Goal: Information Seeking & Learning: Learn about a topic

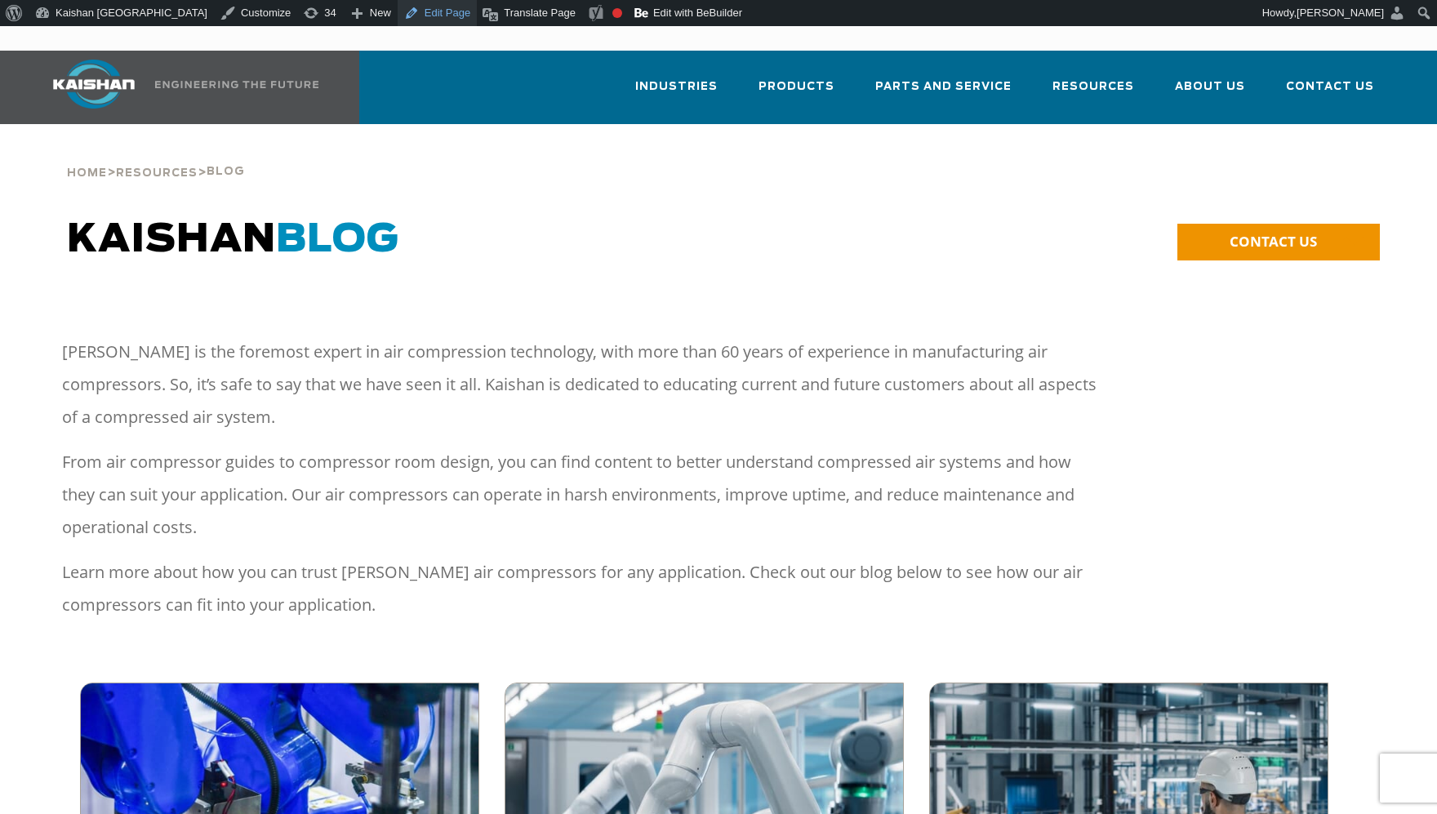
click at [398, 11] on link "Edit Page" at bounding box center [437, 13] width 79 height 26
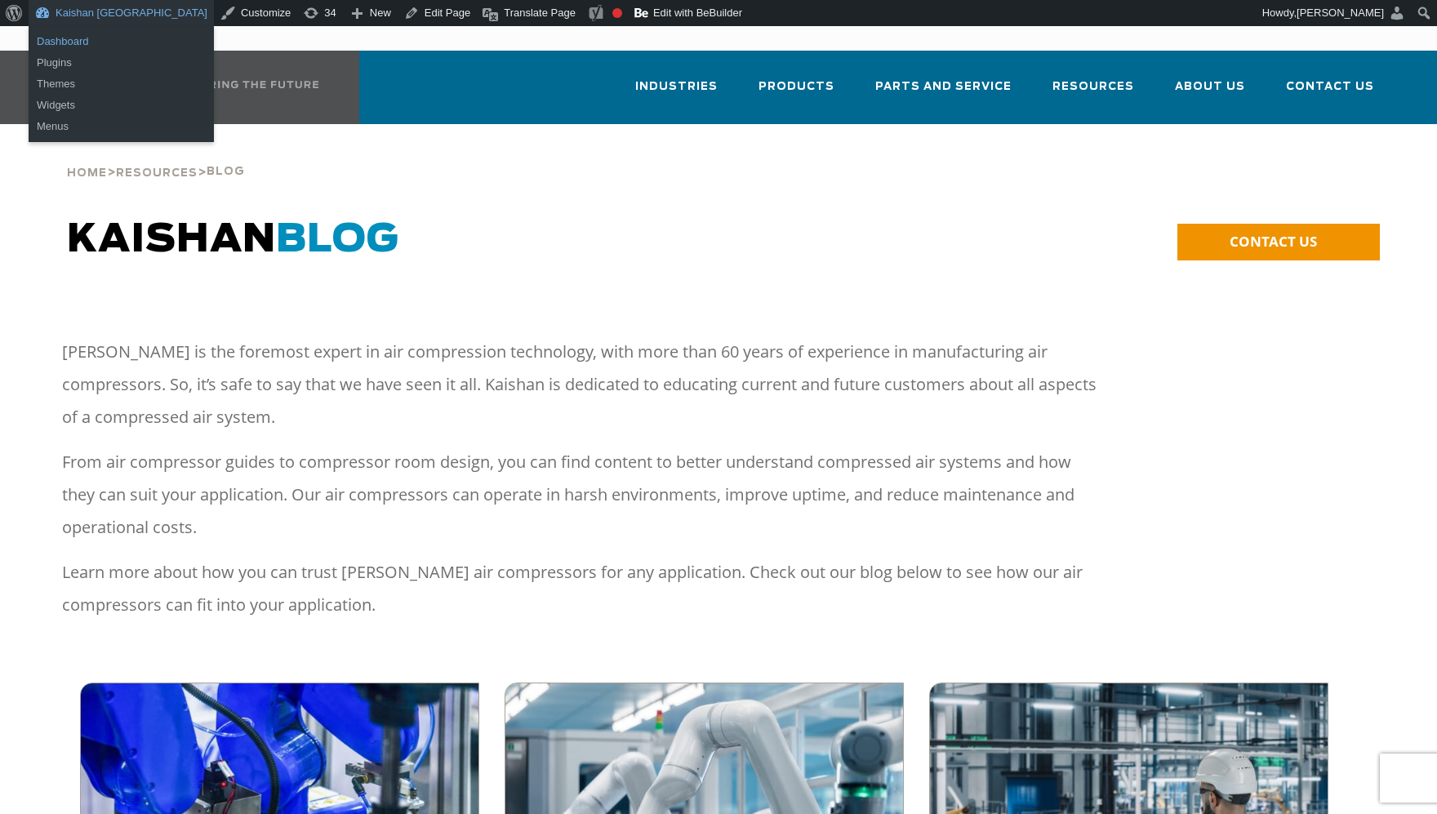
drag, startPoint x: 82, startPoint y: 37, endPoint x: 184, endPoint y: 85, distance: 113.6
click at [82, 38] on link "Dashboard" at bounding box center [121, 41] width 185 height 21
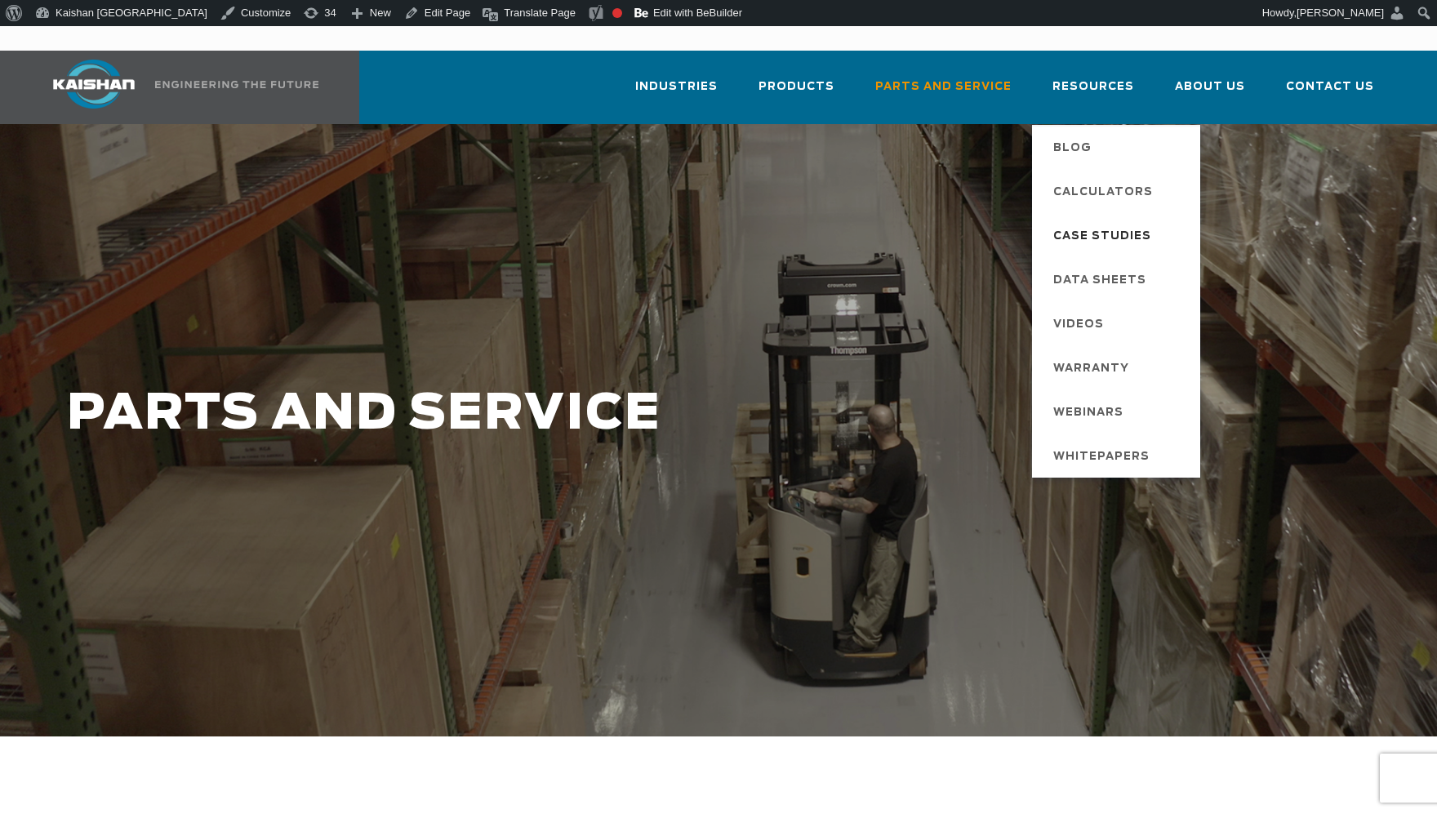
click at [1122, 223] on span "Case Studies" at bounding box center [1102, 237] width 98 height 28
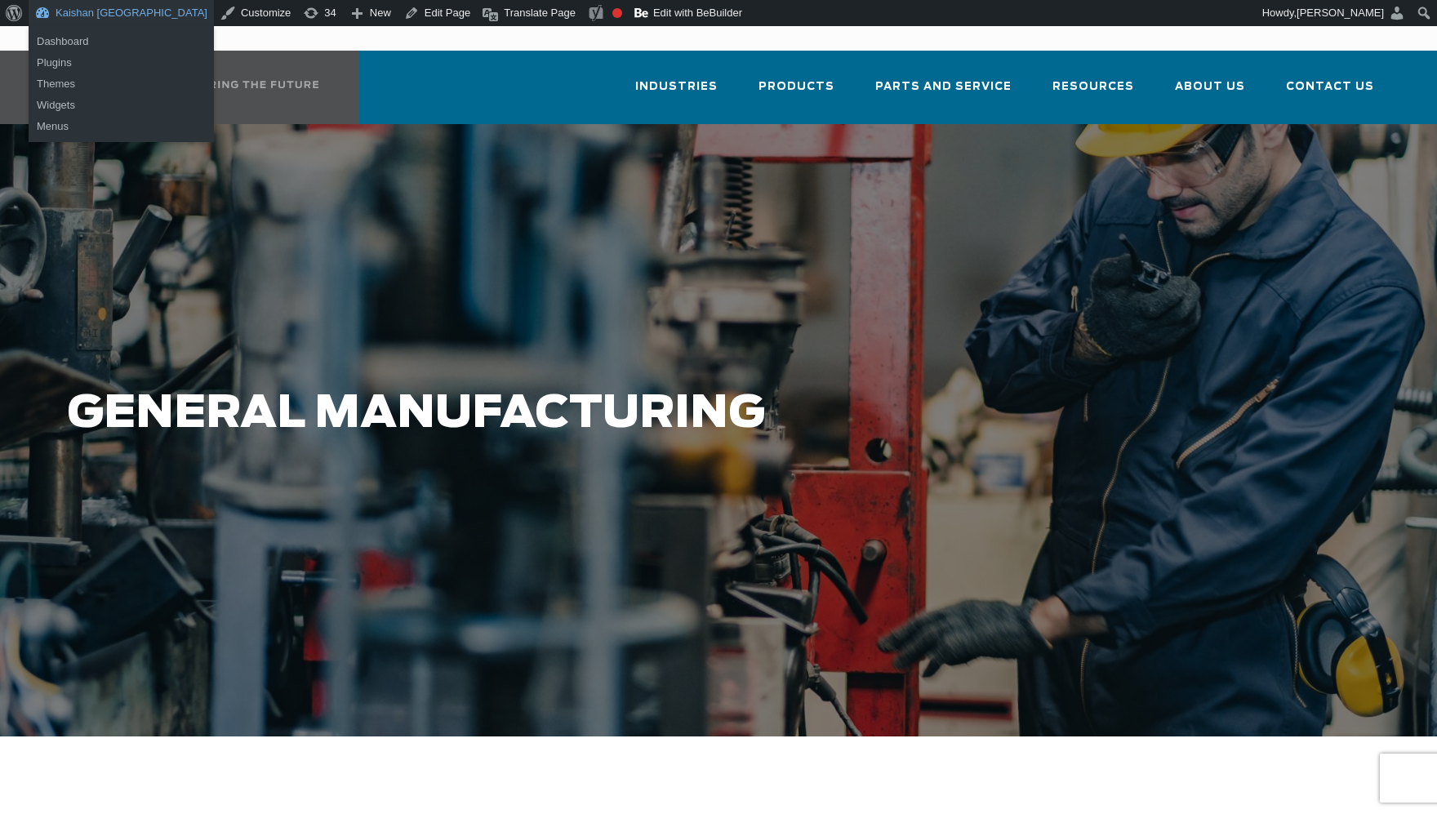
click at [51, 13] on link "Kaishan [GEOGRAPHIC_DATA]" at bounding box center [121, 13] width 185 height 26
click at [85, 43] on link "Dashboard" at bounding box center [121, 41] width 185 height 21
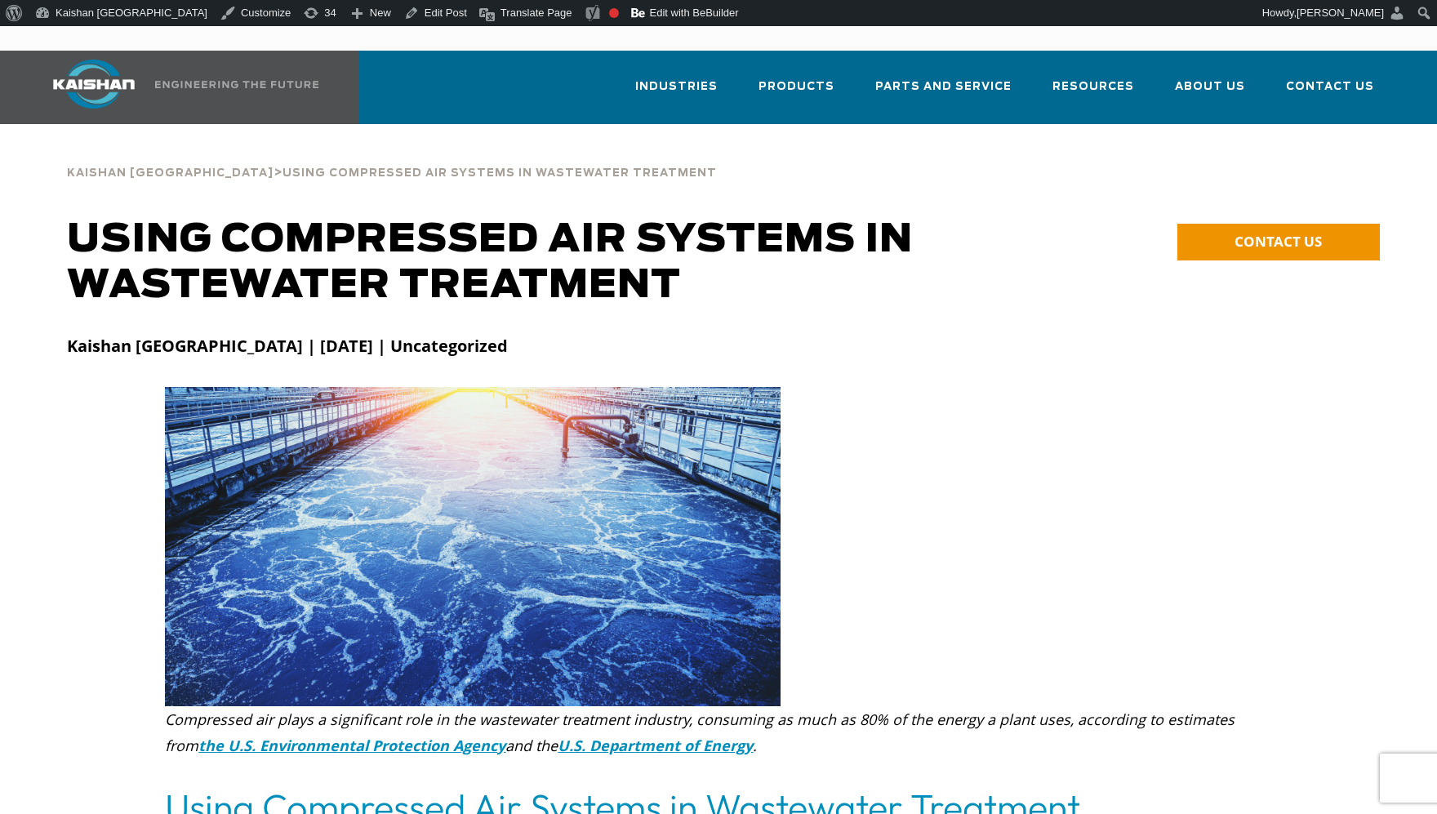
click at [789, 318] on div at bounding box center [718, 352] width 1322 height 69
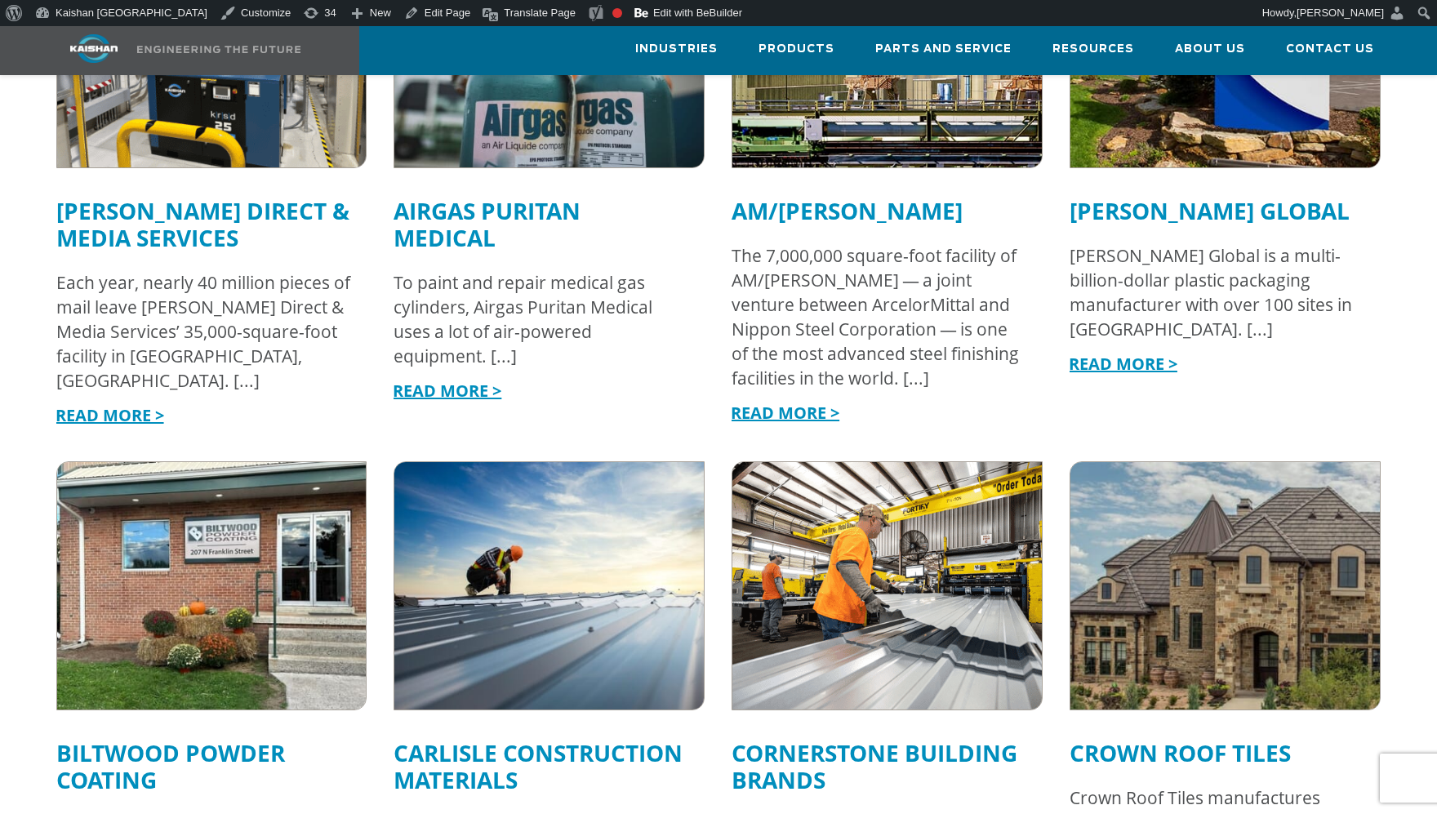
scroll to position [1388, 0]
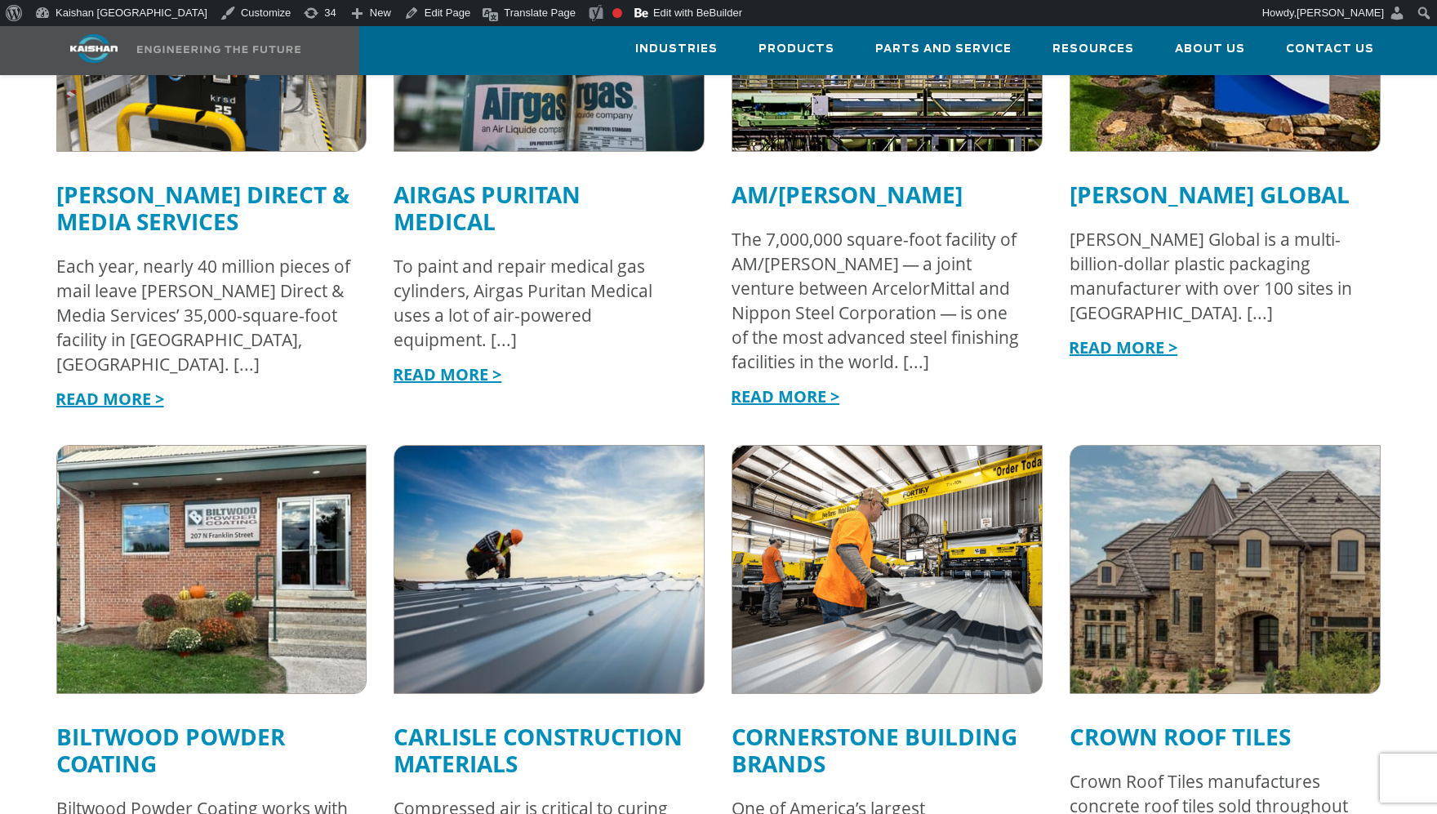
click at [105, 179] on link "Adams Direct & Media Services" at bounding box center [202, 208] width 293 height 58
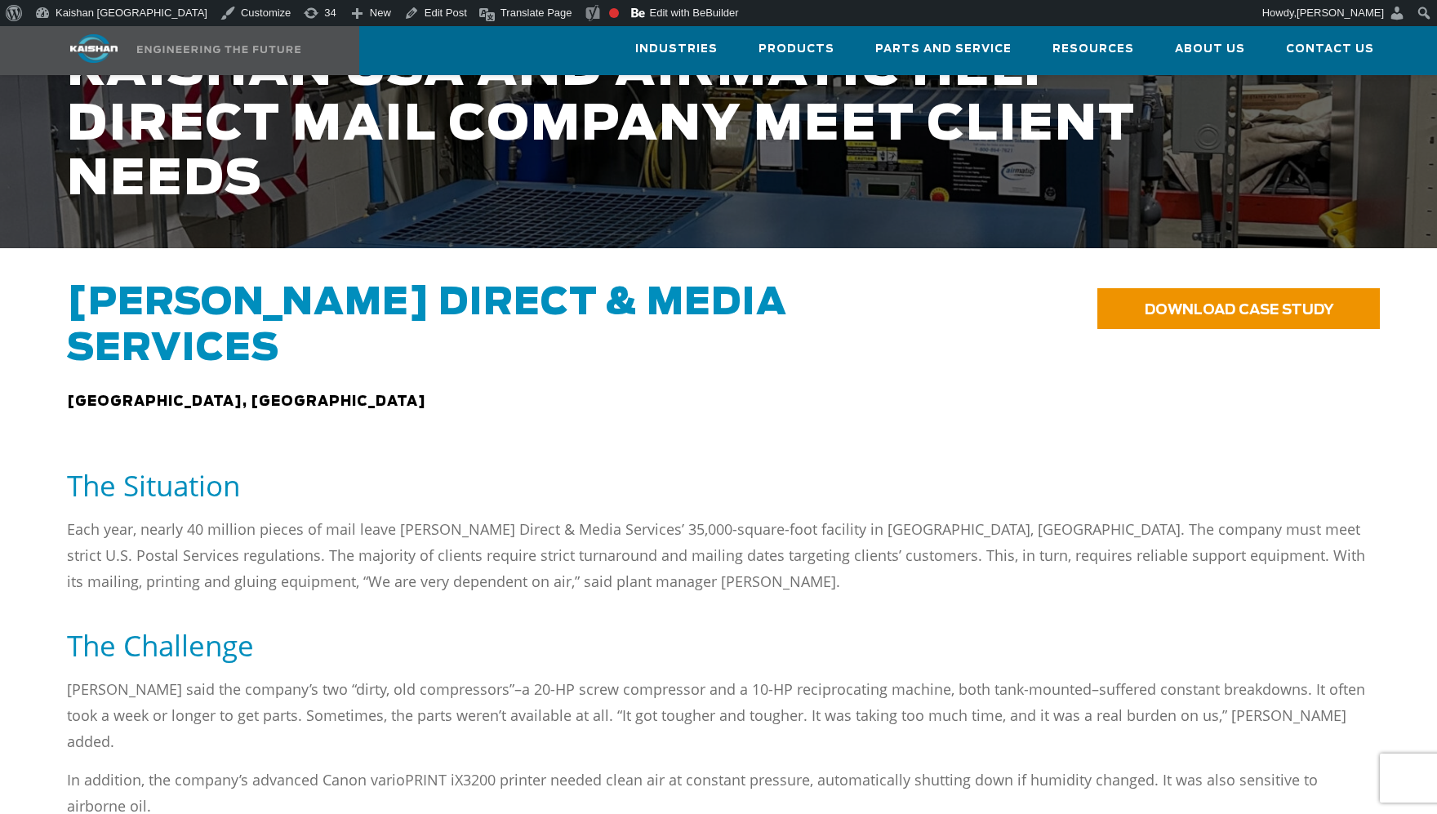
scroll to position [490, 0]
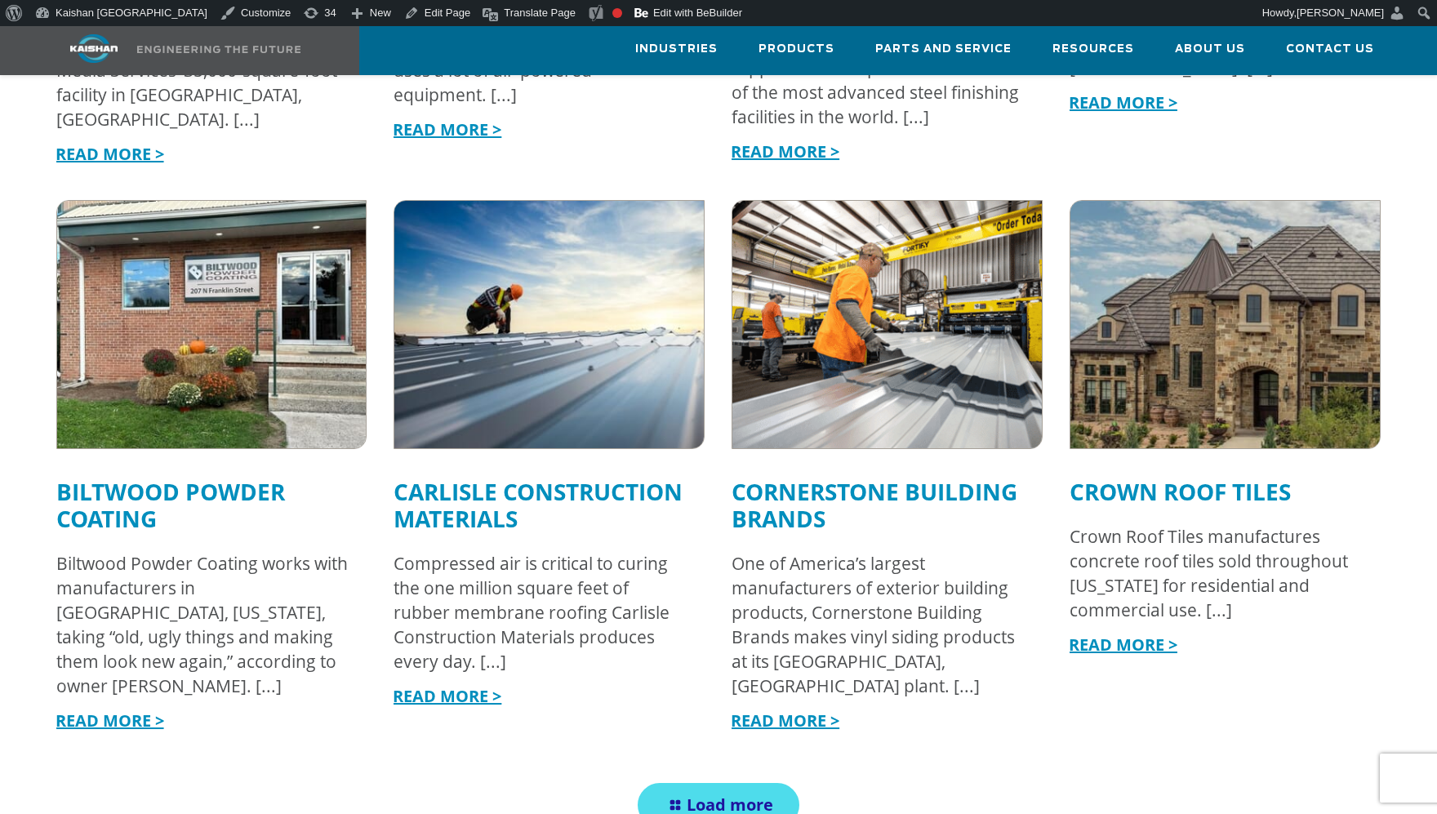
scroll to position [1061, 0]
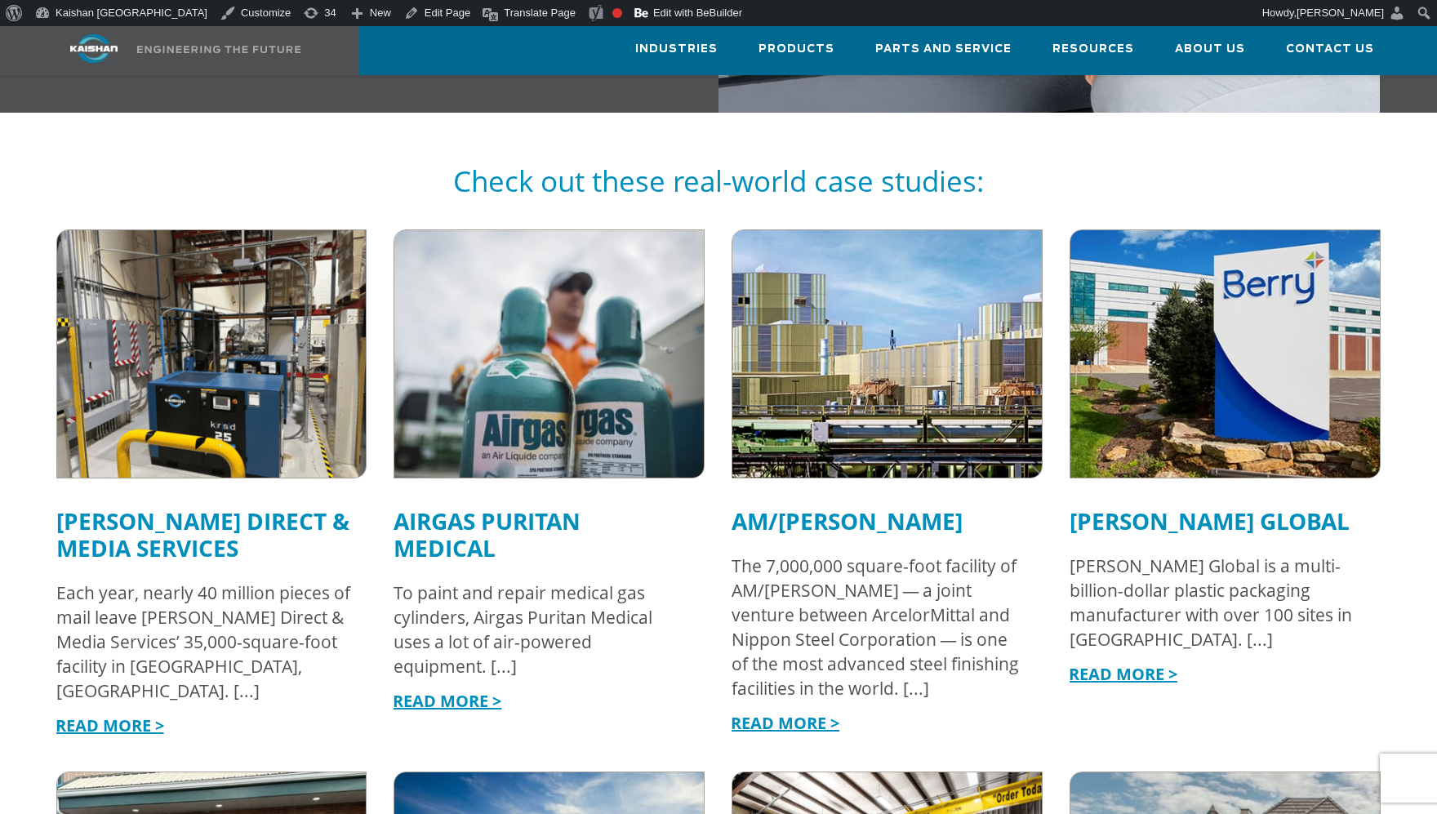
click at [182, 505] on link "[PERSON_NAME] Direct & Media Services" at bounding box center [202, 534] width 293 height 58
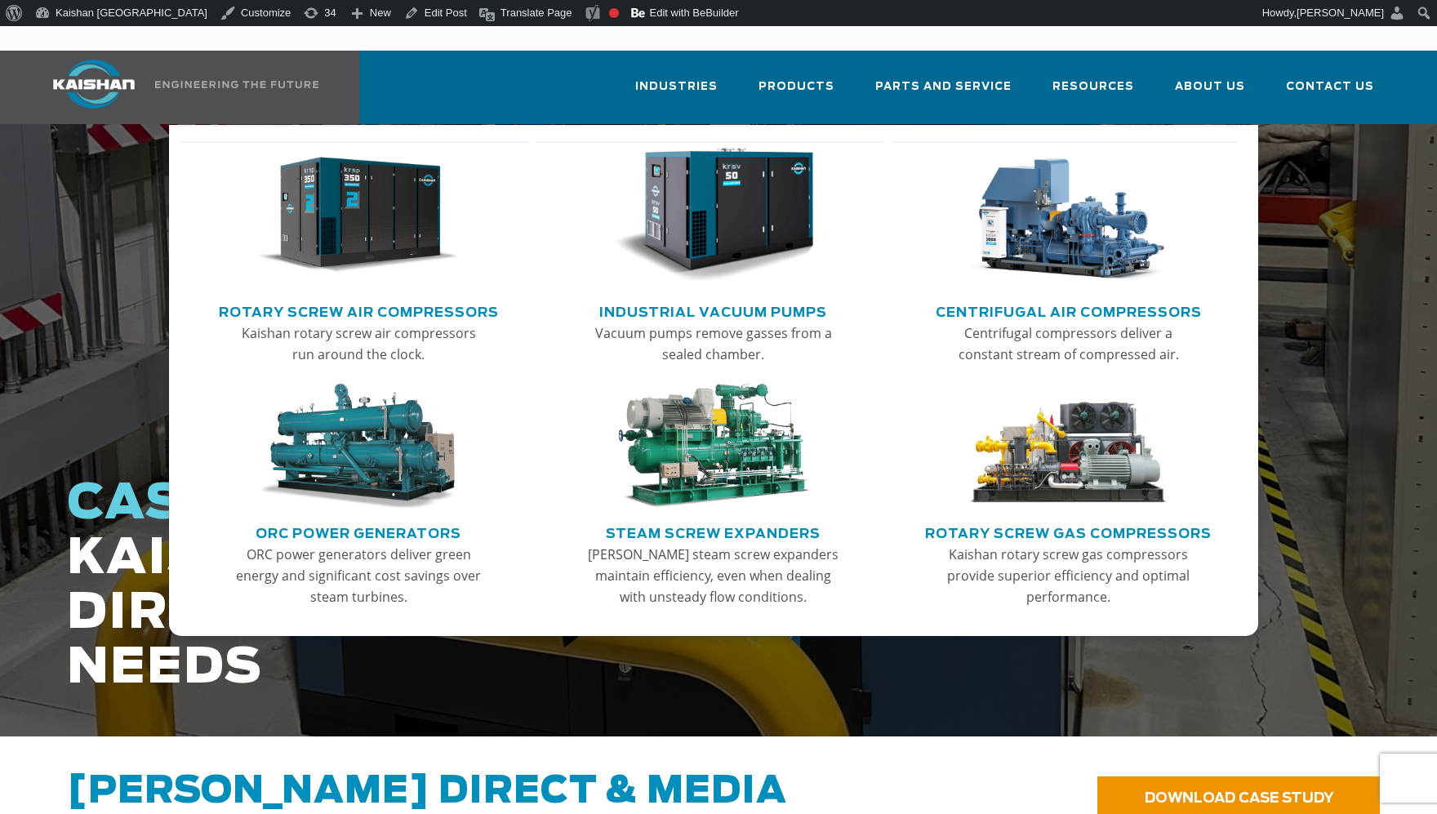
click at [394, 220] on img "Main menu" at bounding box center [358, 216] width 201 height 136
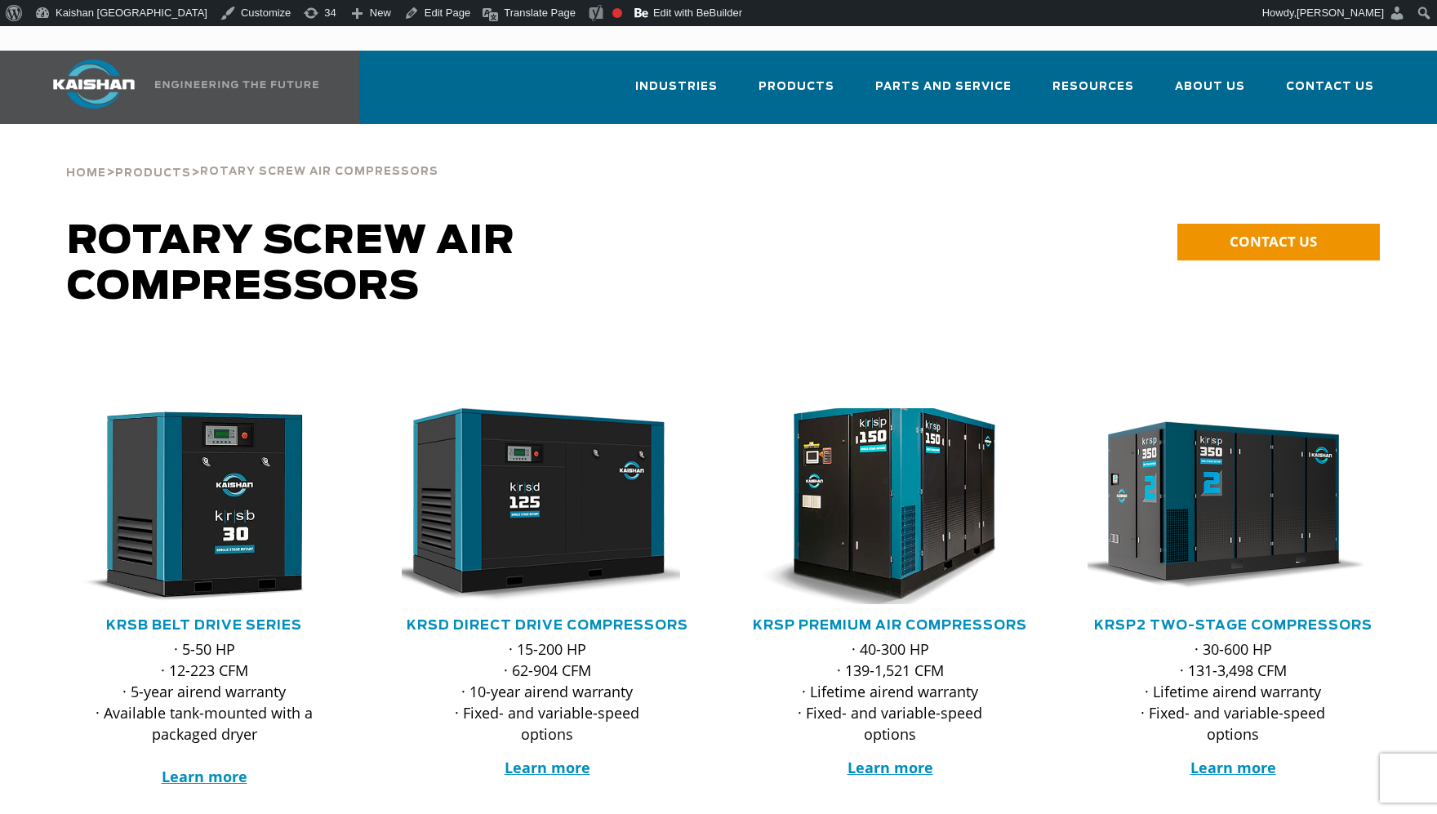
click at [913, 517] on img at bounding box center [878, 506] width 320 height 216
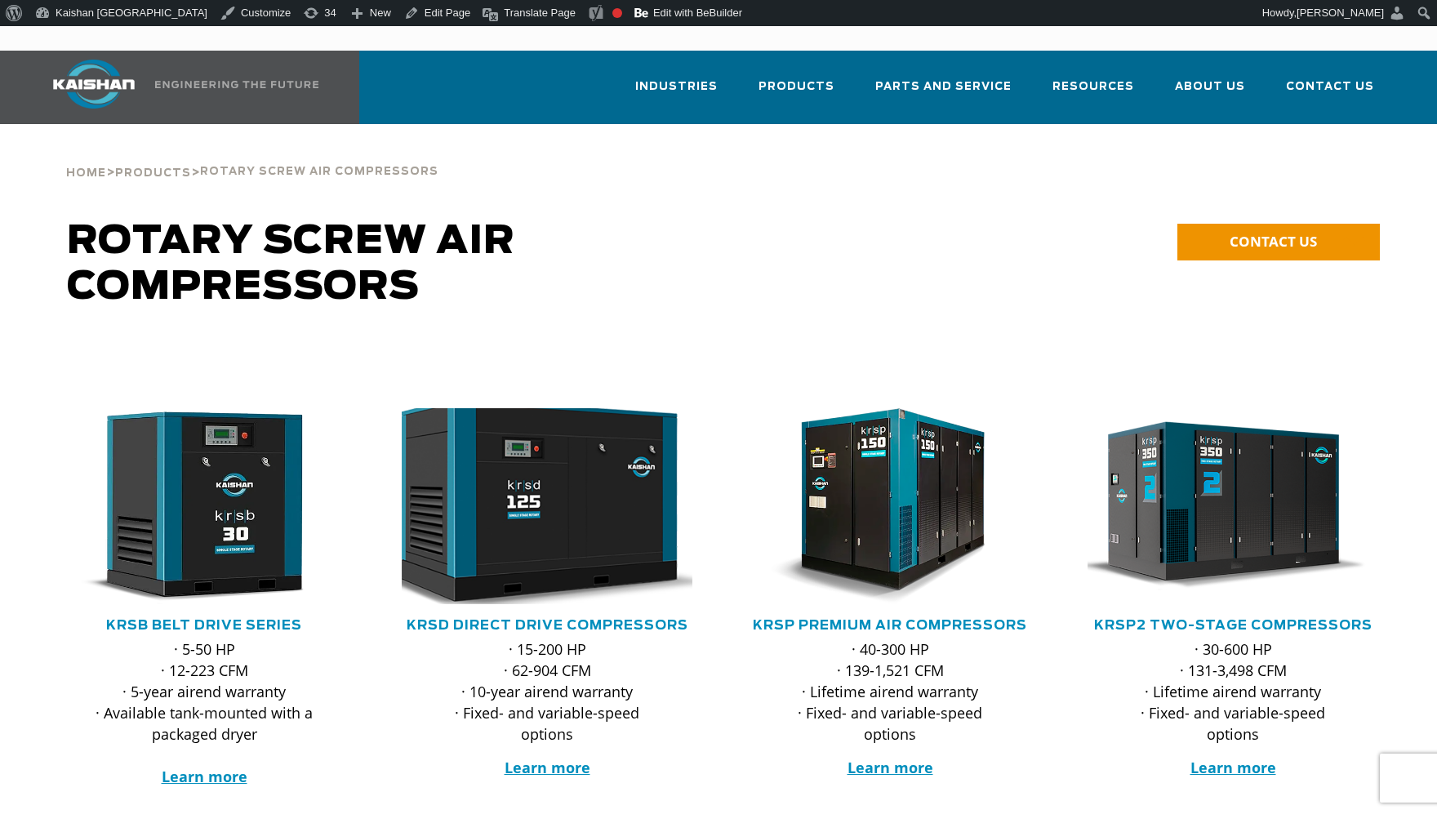
click at [483, 481] on img at bounding box center [535, 506] width 320 height 216
click at [627, 558] on img at bounding box center [535, 506] width 320 height 216
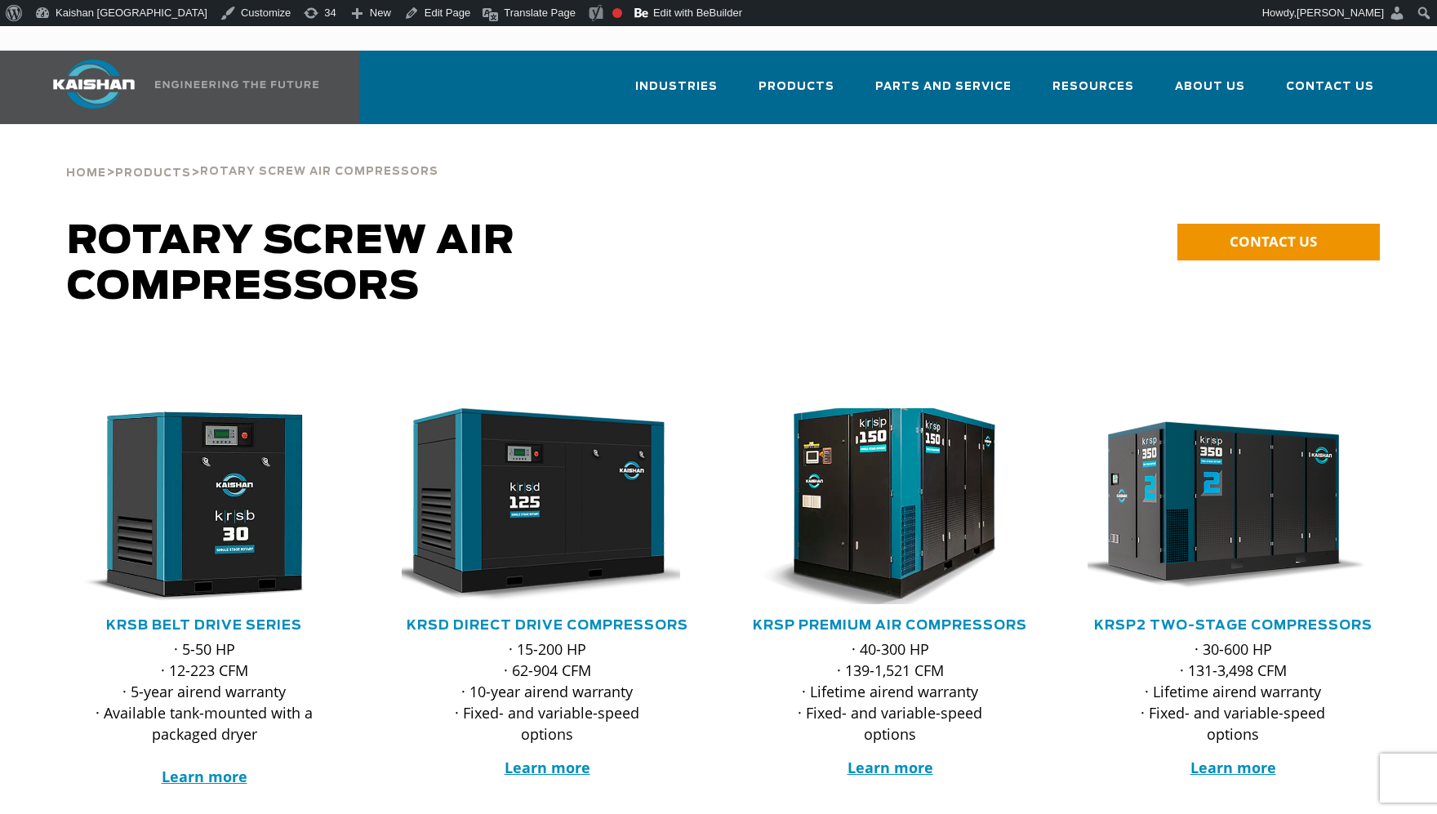
click at [881, 496] on img at bounding box center [878, 506] width 320 height 216
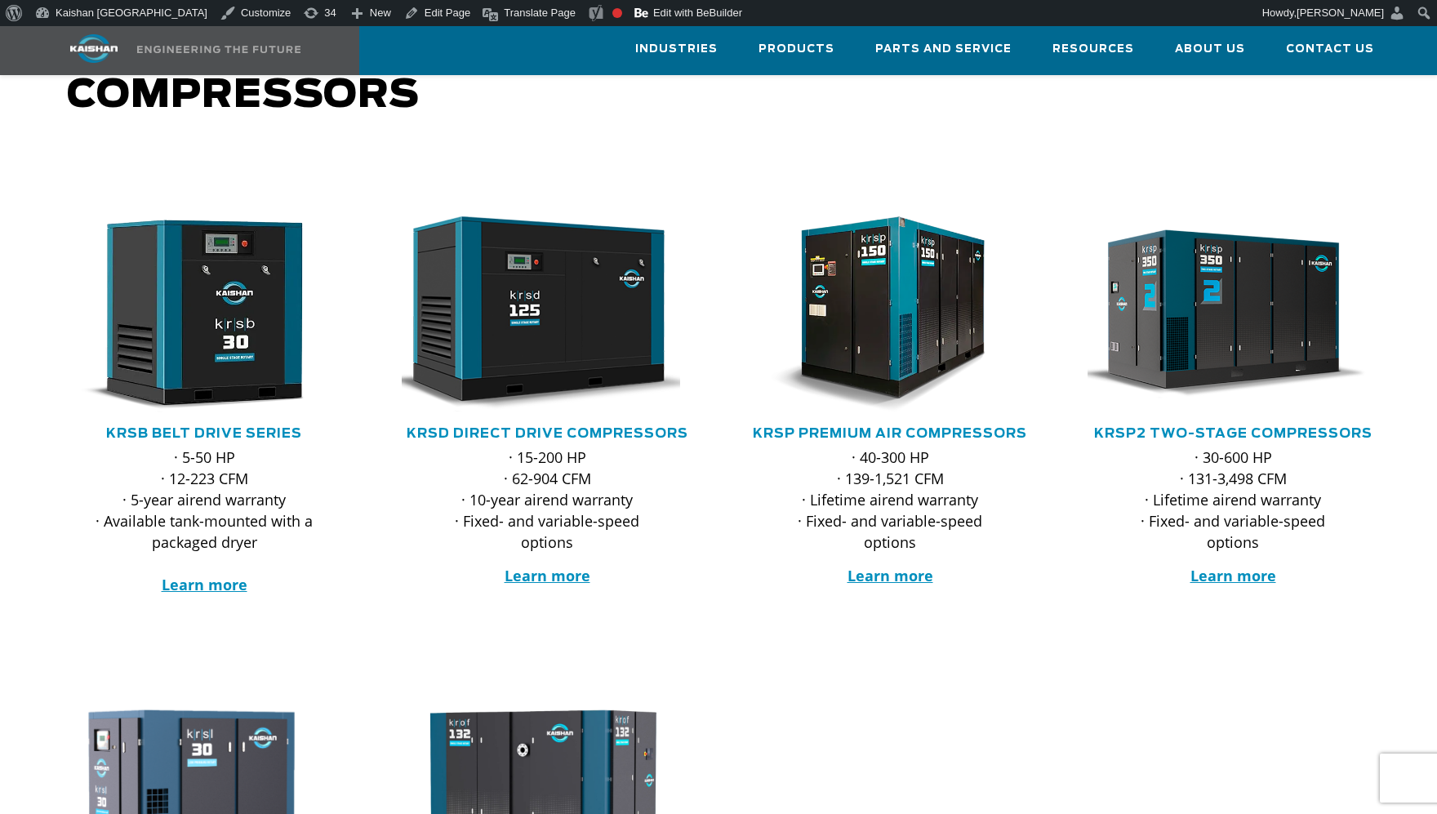
scroll to position [163, 0]
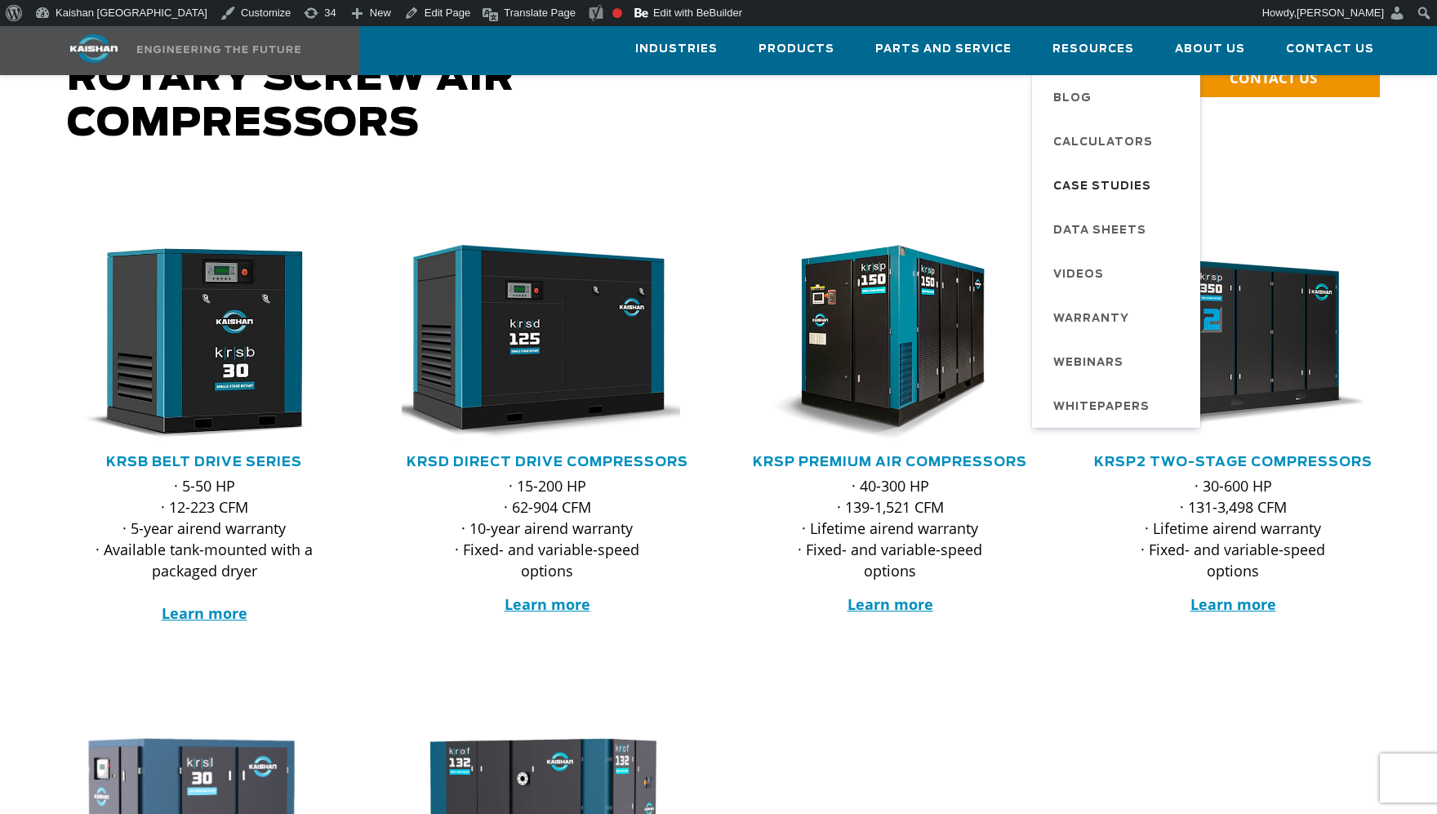
click at [1093, 178] on span "Case Studies" at bounding box center [1102, 187] width 98 height 28
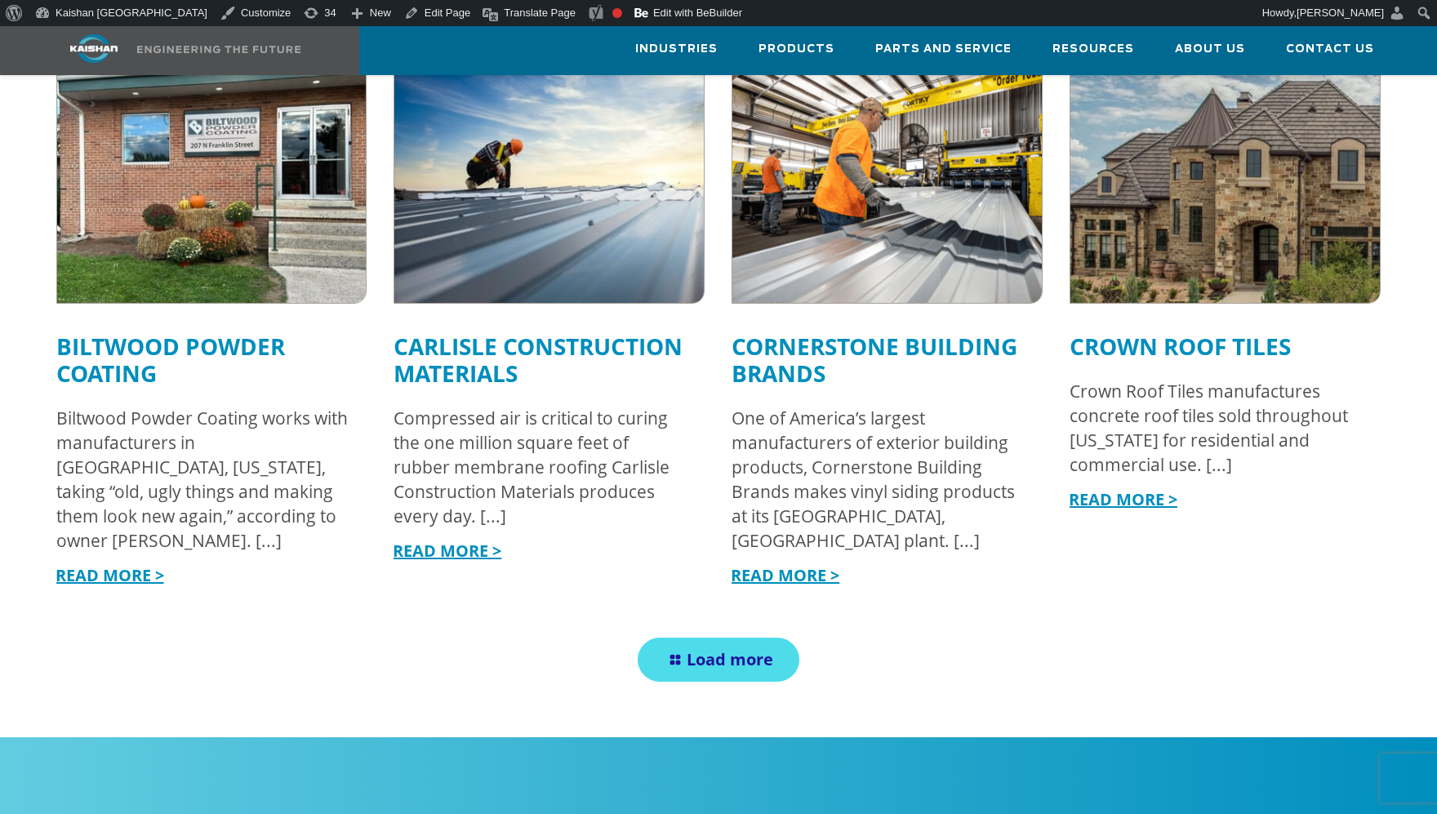
scroll to position [1796, 0]
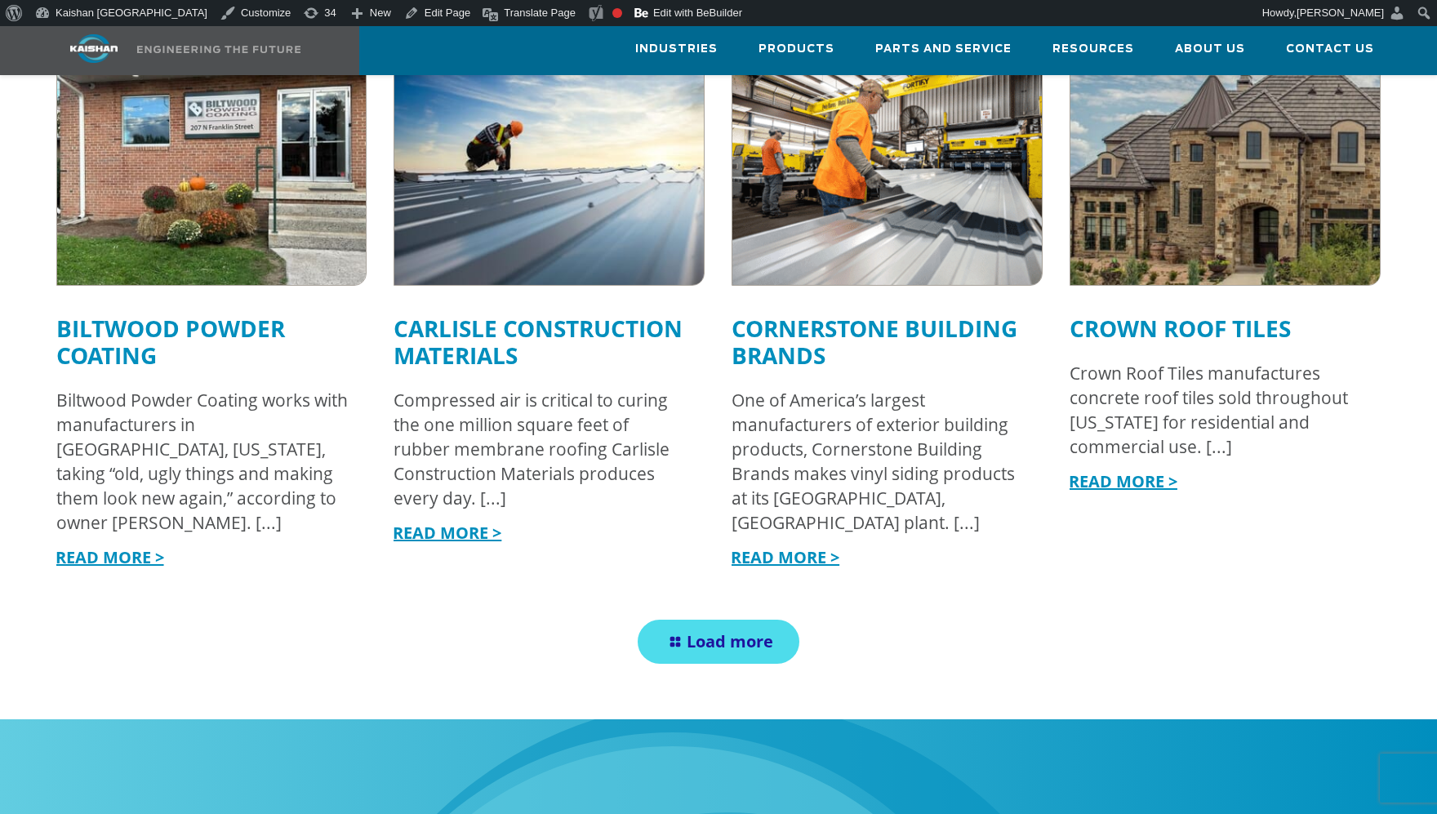
click at [704, 630] on span "Load more" at bounding box center [730, 641] width 87 height 22
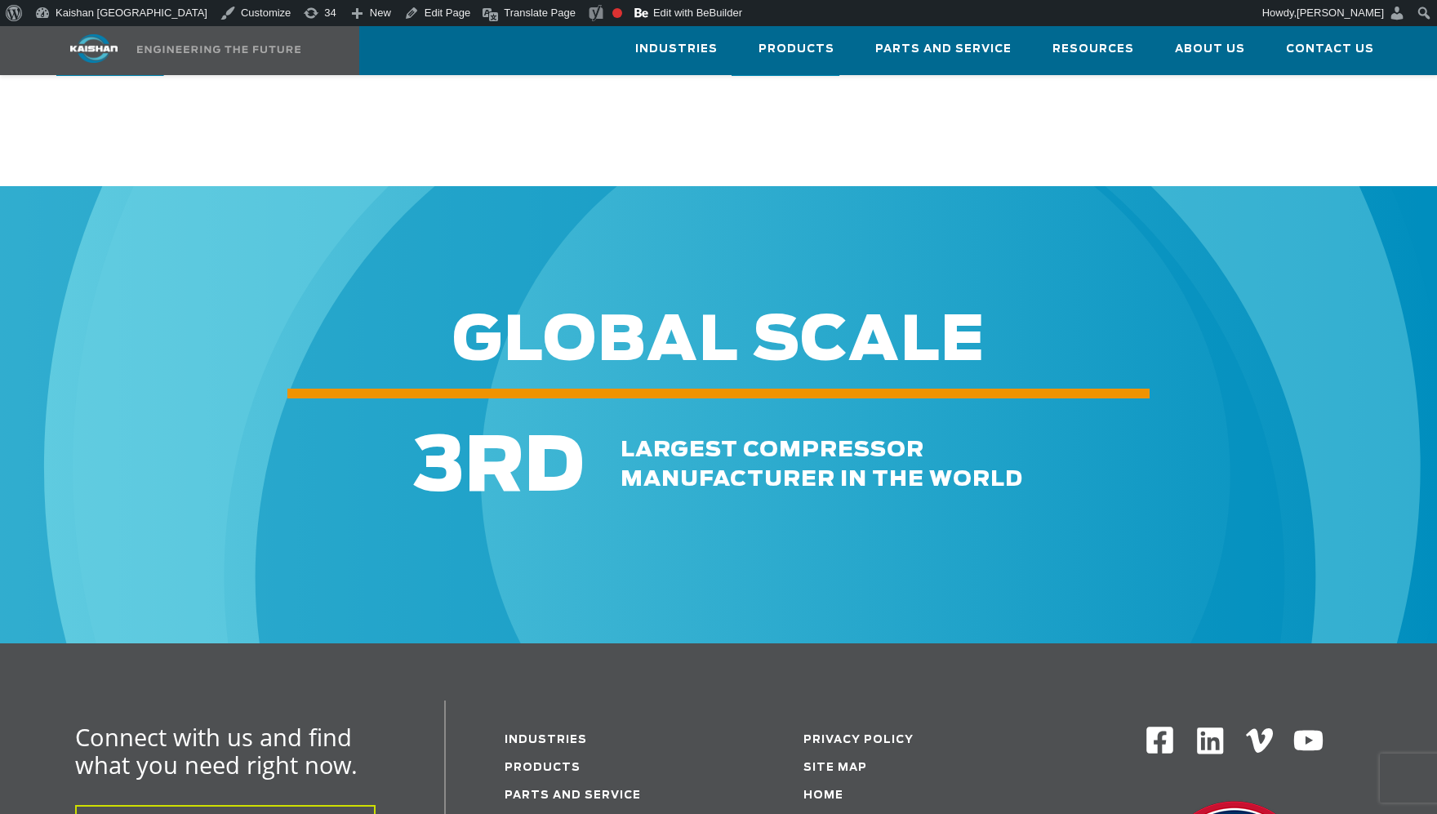
scroll to position [1714, 0]
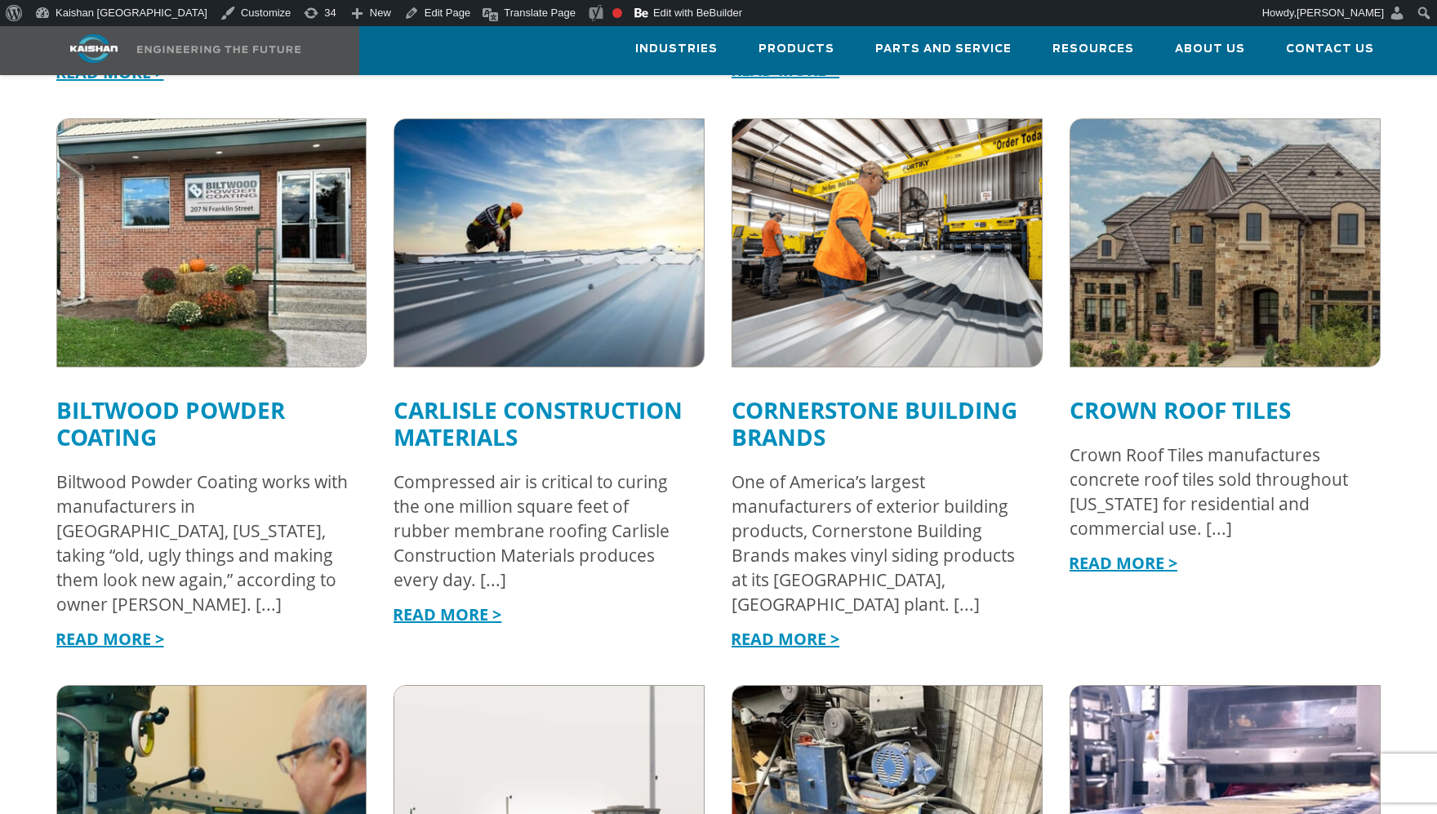
click at [469, 403] on link "Carlisle Construction Materials" at bounding box center [537, 423] width 289 height 58
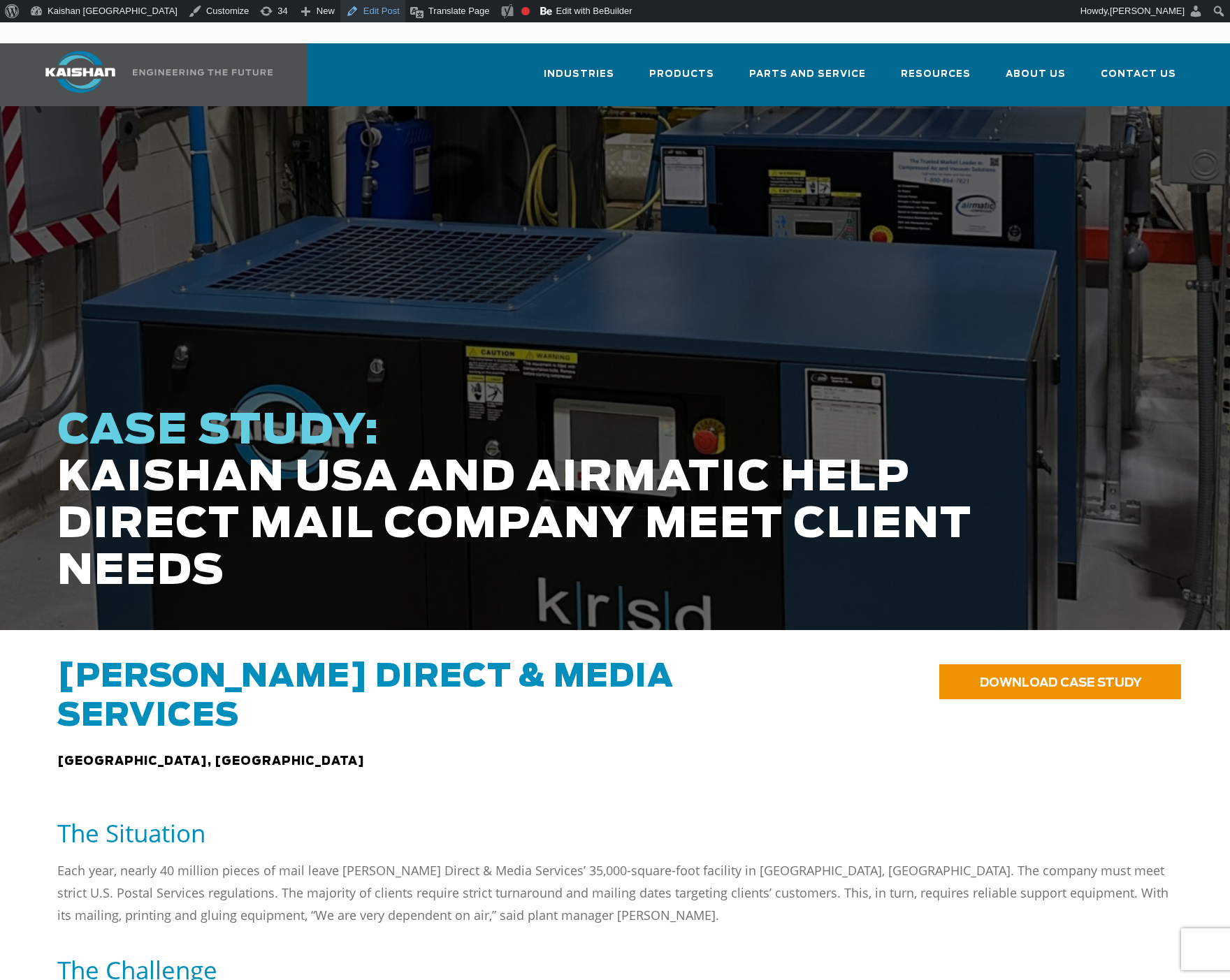
click at [341, 11] on link "Edit Post" at bounding box center [373, 11] width 65 height 22
